Goal: Information Seeking & Learning: Learn about a topic

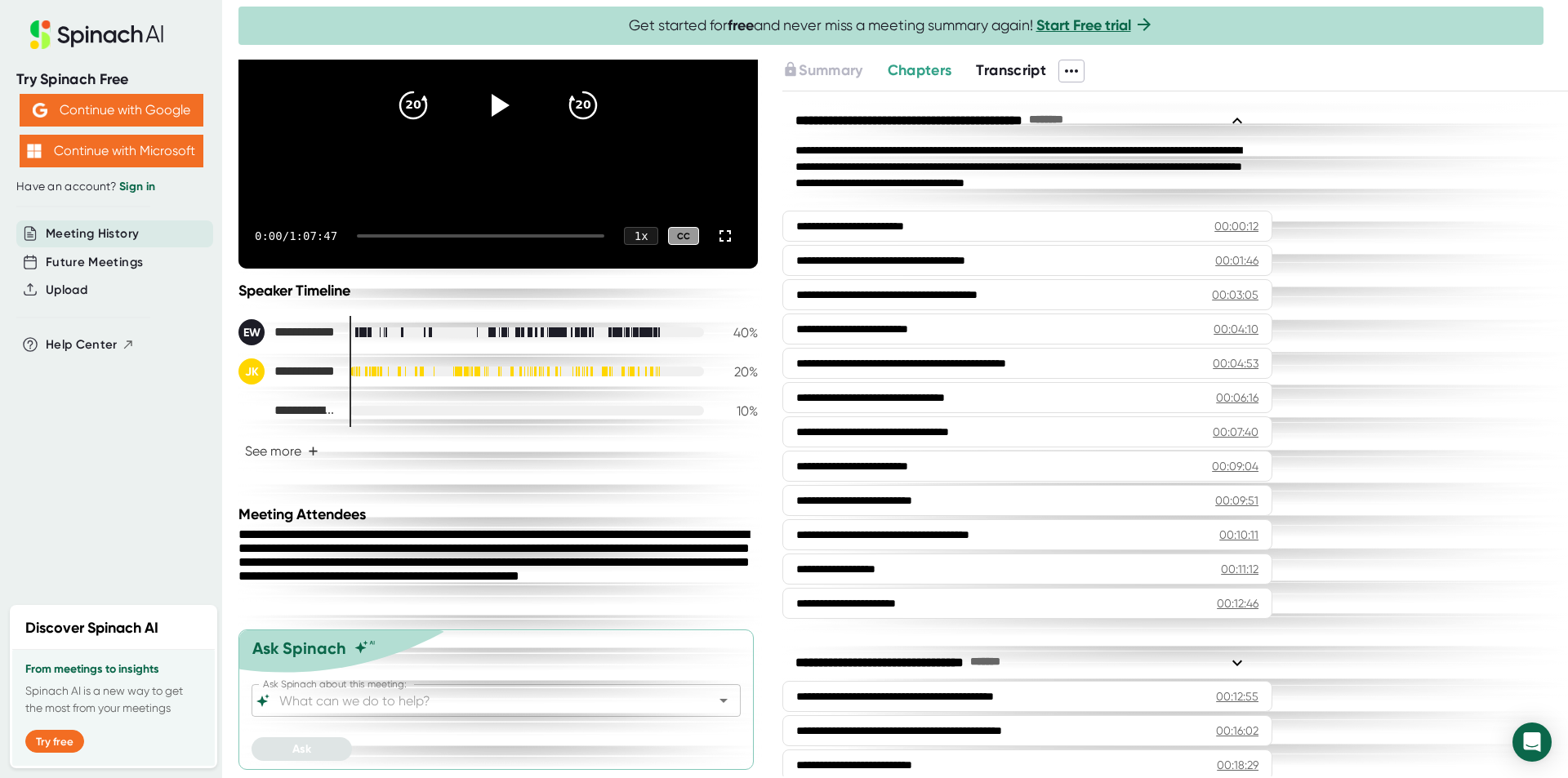
click at [1017, 71] on span "Transcript" at bounding box center [1010, 70] width 70 height 18
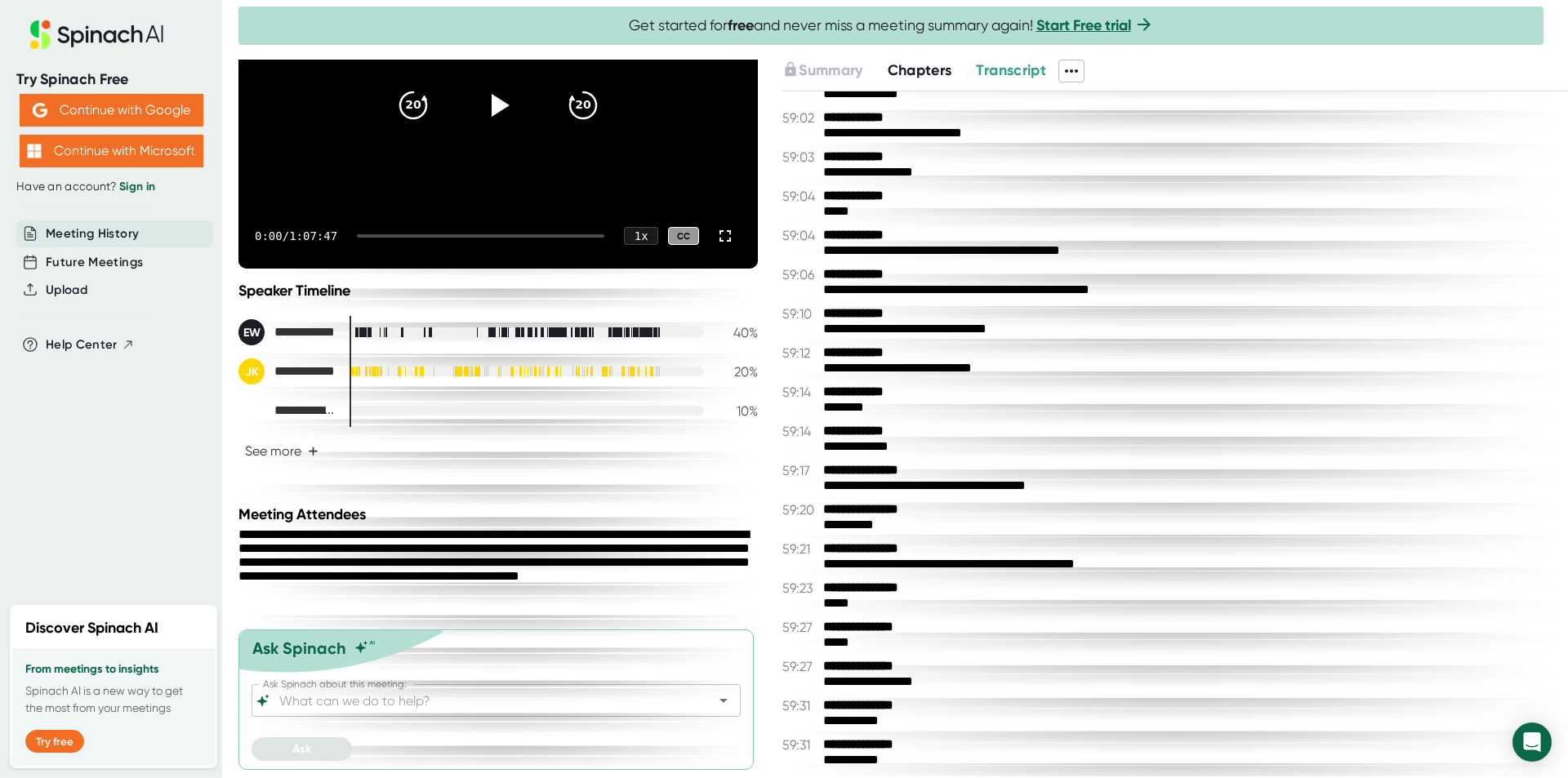
scroll to position [46856, 0]
